Goal: Task Accomplishment & Management: Manage account settings

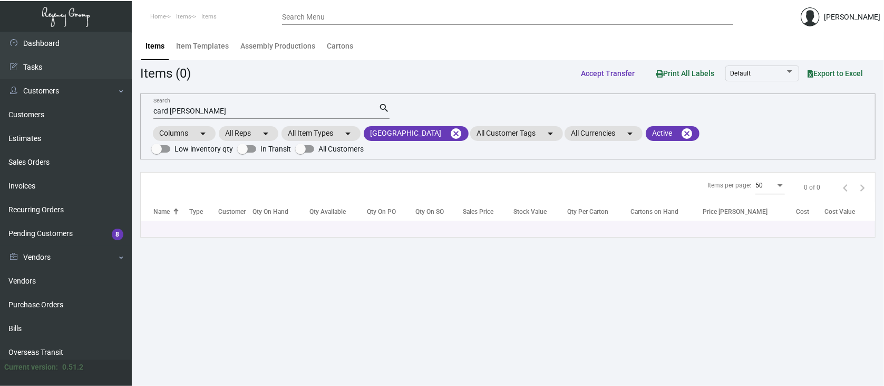
scroll to position [140, 0]
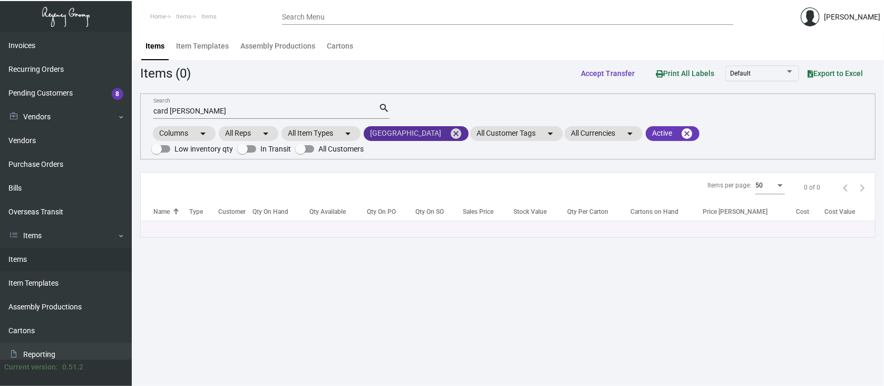
click at [450, 130] on mat-icon "cancel" at bounding box center [456, 133] width 13 height 13
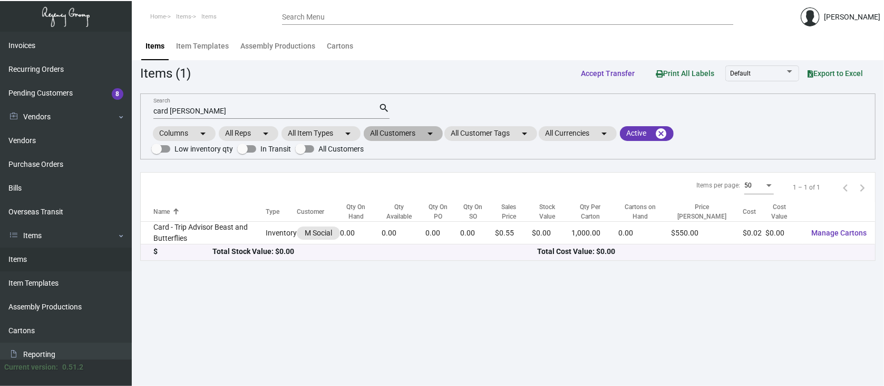
click at [410, 133] on mat-chip "All Customers arrow_drop_down" at bounding box center [403, 133] width 79 height 15
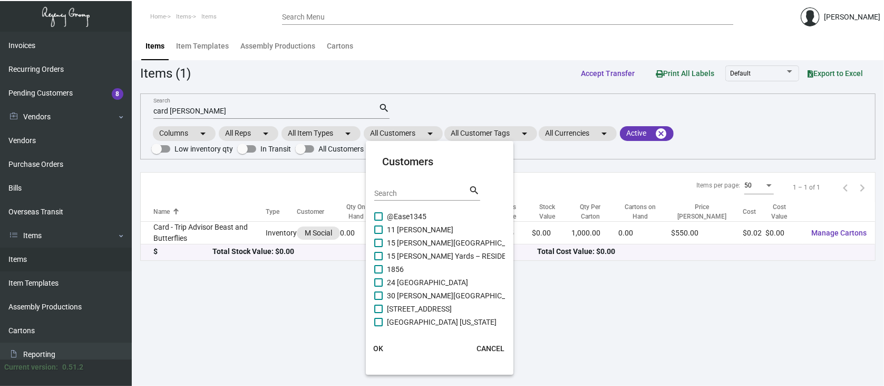
click at [387, 190] on input "Search" at bounding box center [421, 193] width 95 height 8
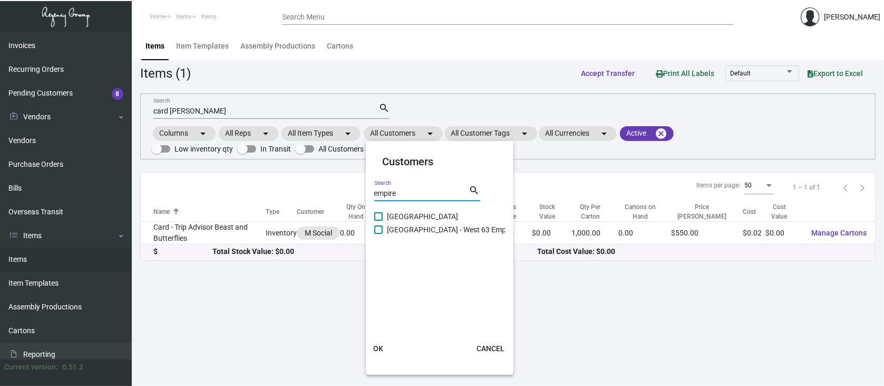
type input "empire"
click at [376, 217] on span at bounding box center [378, 216] width 8 height 8
click at [378, 220] on input "[GEOGRAPHIC_DATA]" at bounding box center [378, 220] width 1 height 1
checkbox input "true"
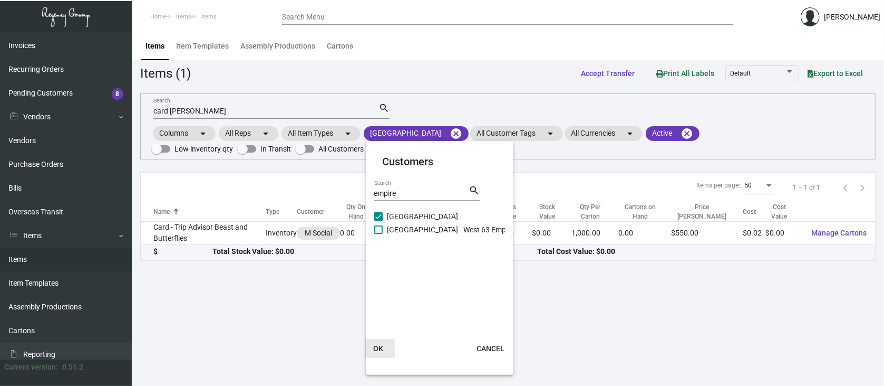
click at [381, 348] on span "OK" at bounding box center [378, 348] width 10 height 8
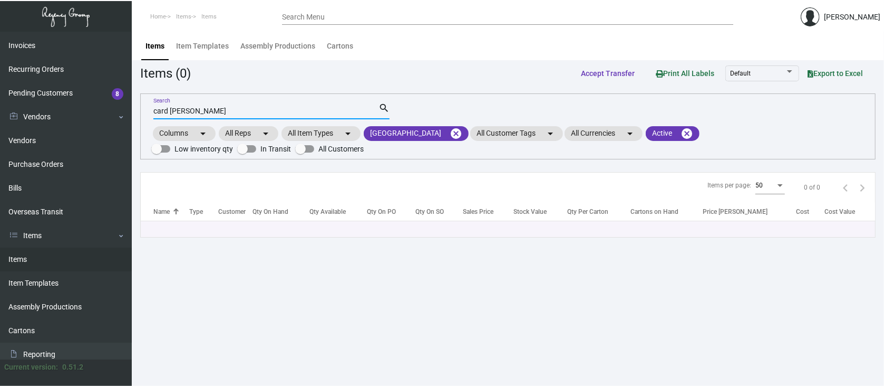
click at [201, 109] on input "card [PERSON_NAME]" at bounding box center [265, 111] width 225 height 8
type input "c"
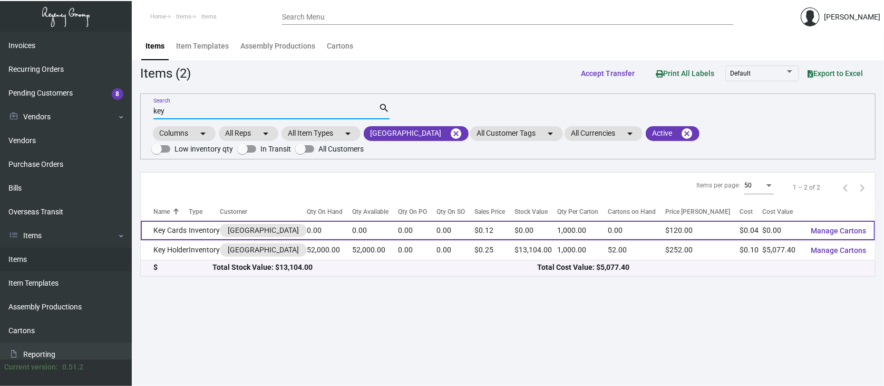
type input "key"
click at [842, 227] on span "Manage Cartons" at bounding box center [839, 230] width 55 height 8
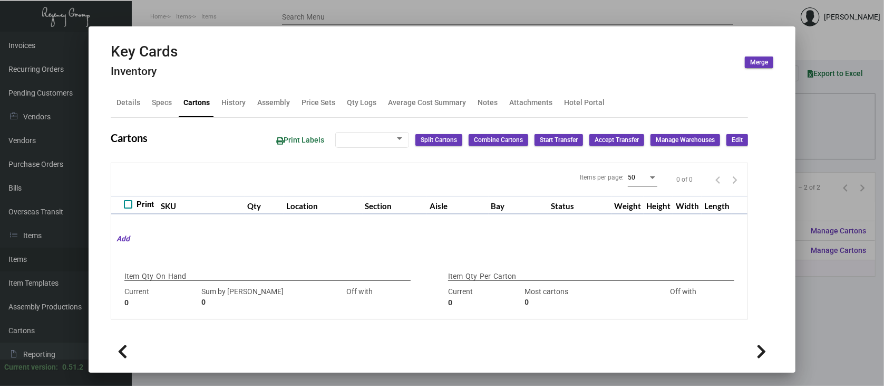
type input "2000"
type input "-2000"
type input "1,000"
type input "5000"
type input "-4000"
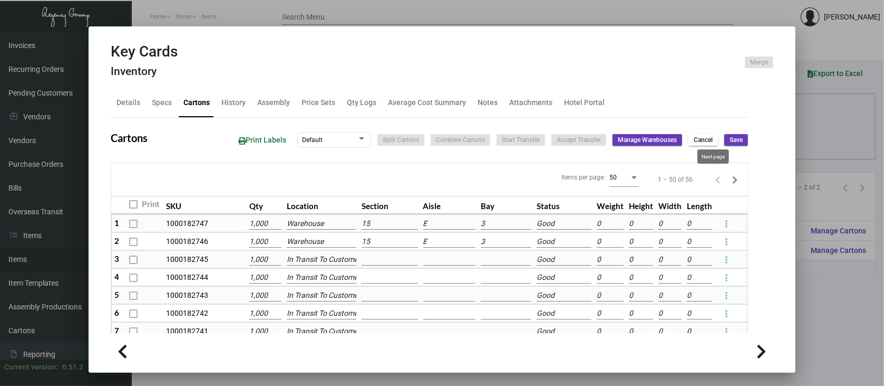
click at [728, 178] on icon "Next page" at bounding box center [735, 179] width 15 height 15
type input "0"
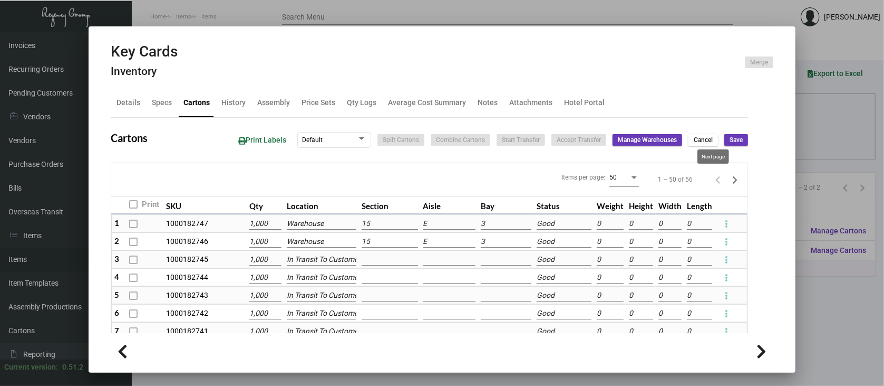
type input "0"
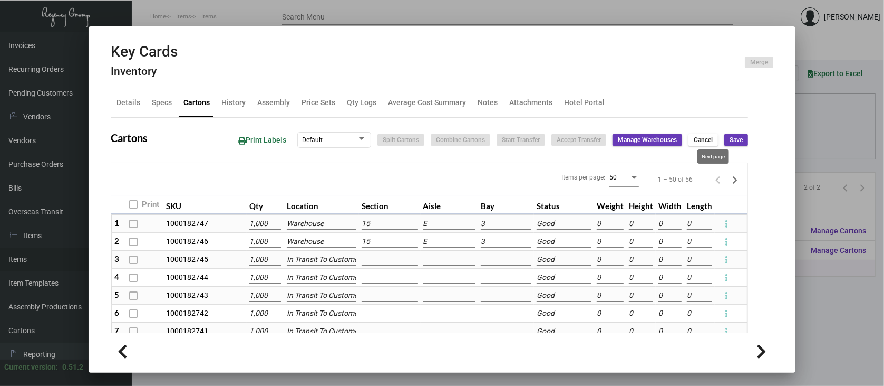
type input "0"
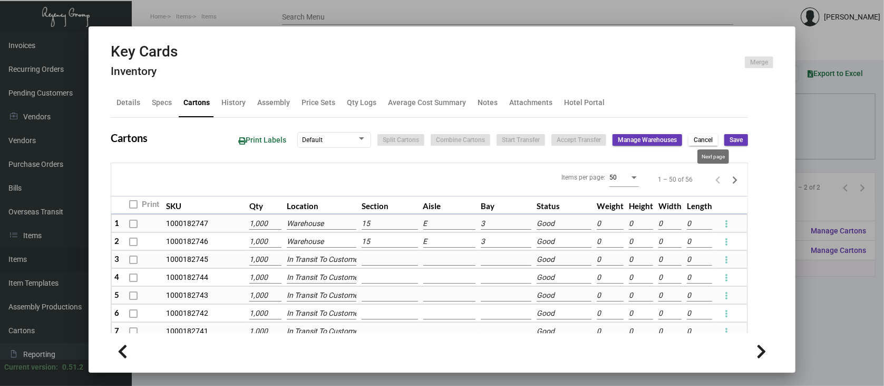
type input "0"
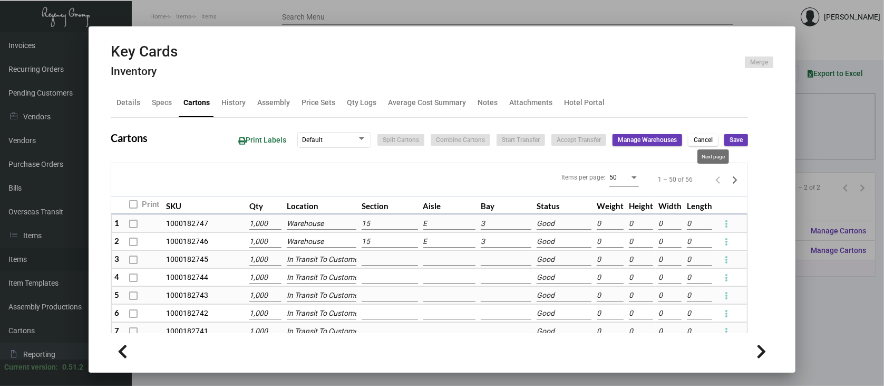
type input "0"
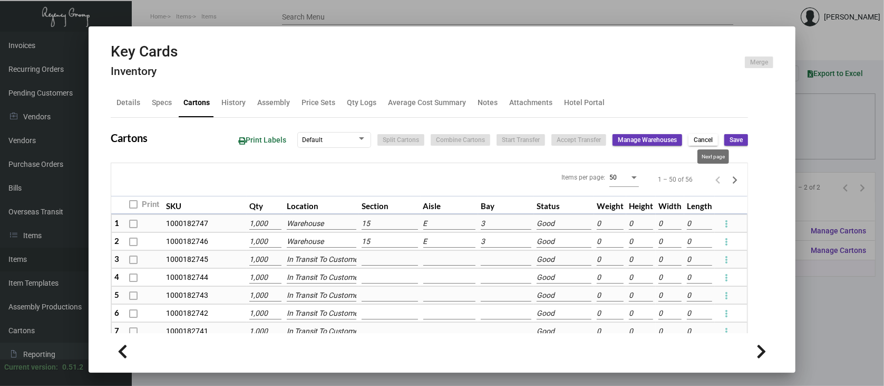
type input "0"
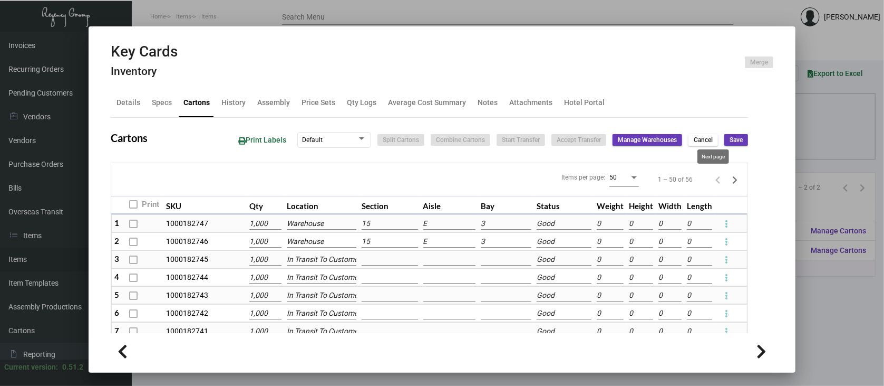
type input "0"
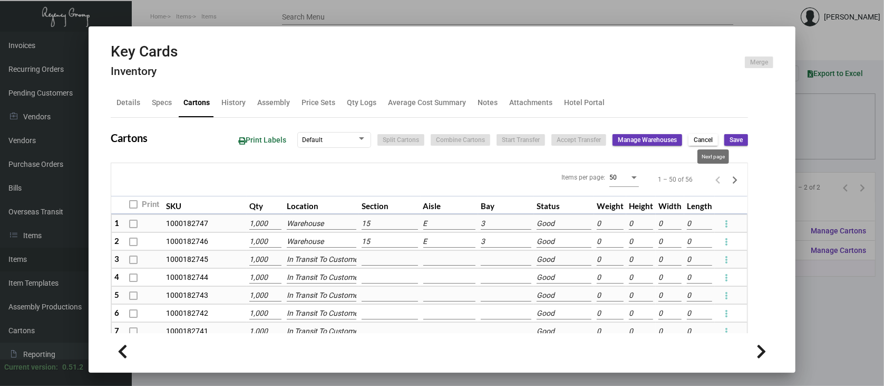
type input "0"
checkbox input "false"
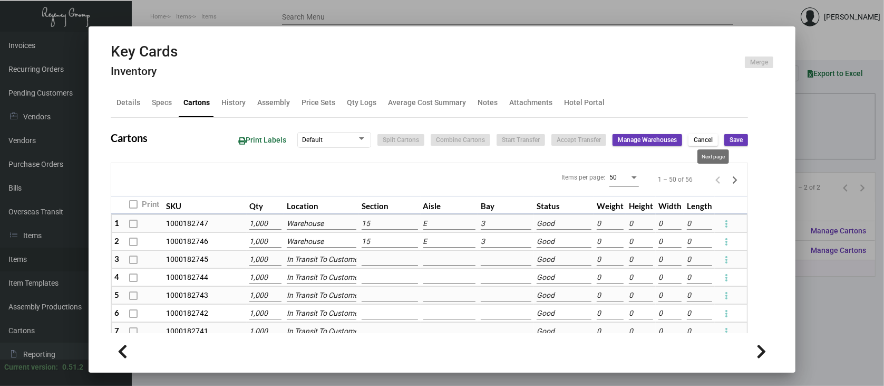
type input "0"
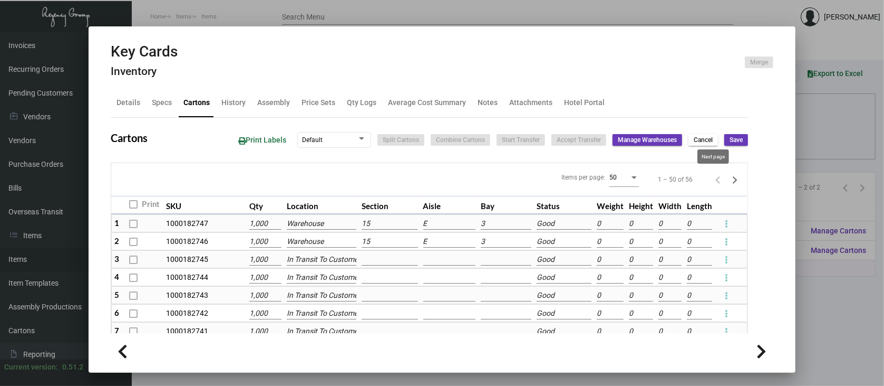
type input "0"
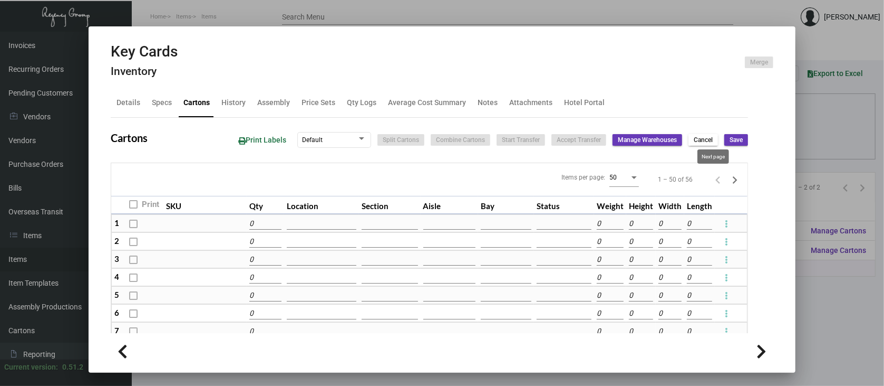
type input "0"
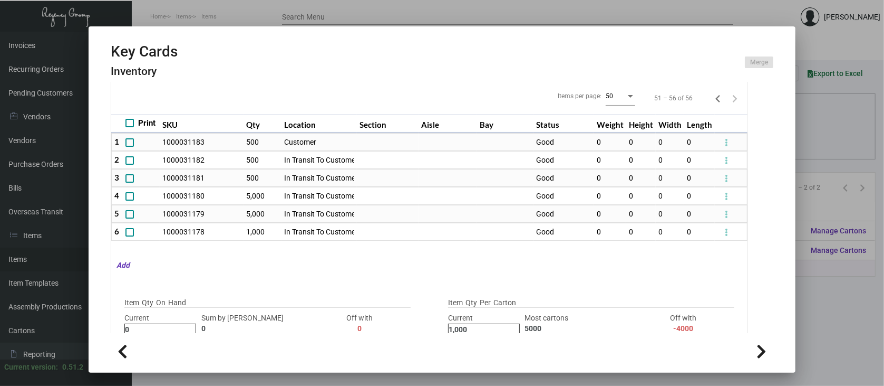
scroll to position [7, 0]
